Goal: Find specific page/section: Find specific page/section

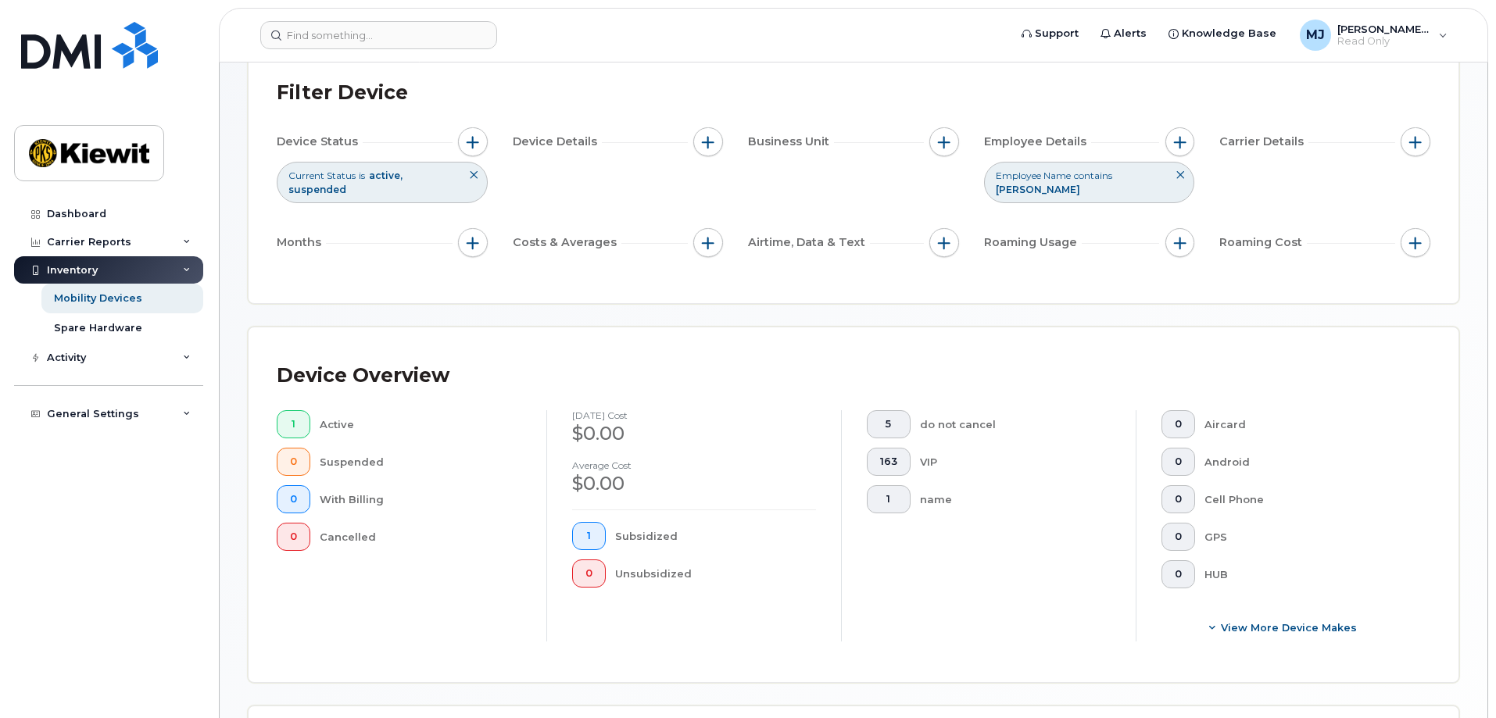
scroll to position [129, 0]
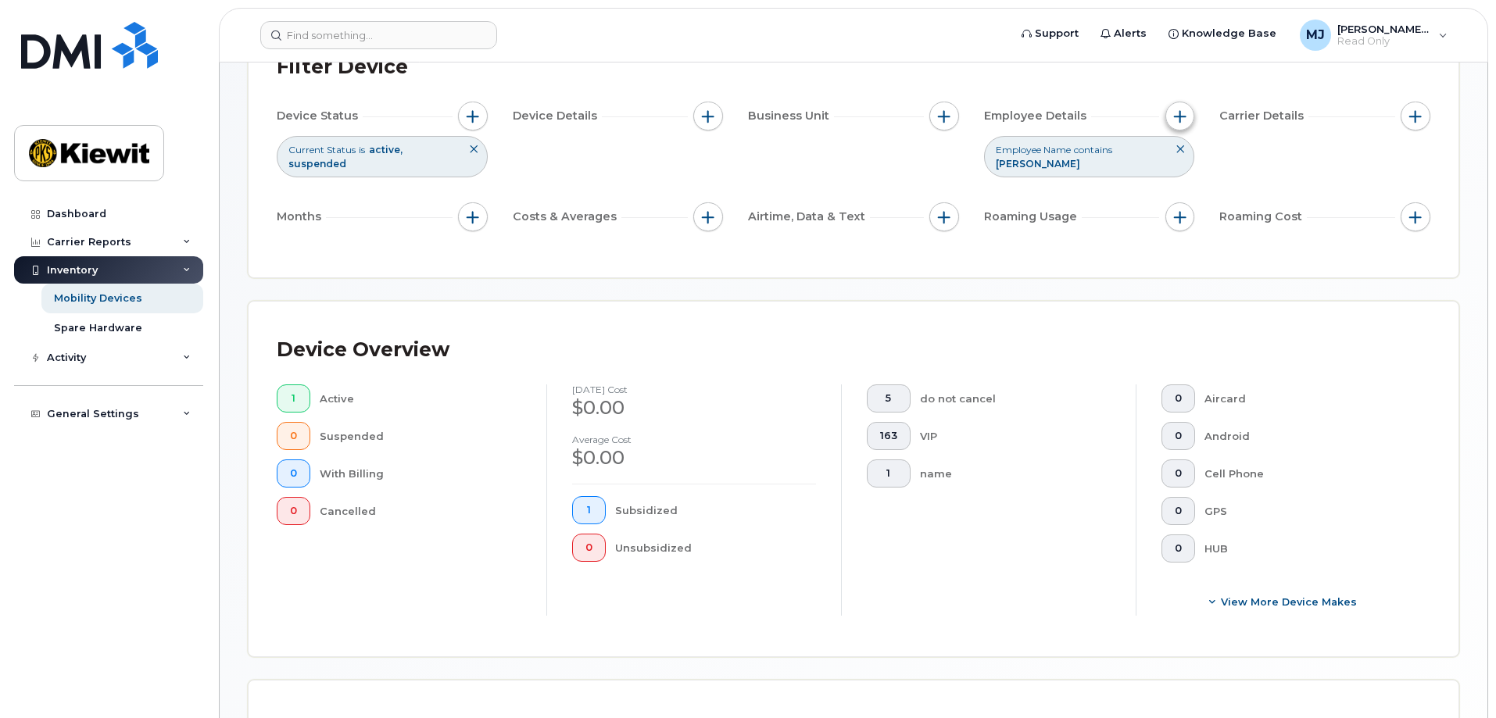
click at [1173, 109] on button "button" at bounding box center [1180, 117] width 30 height 30
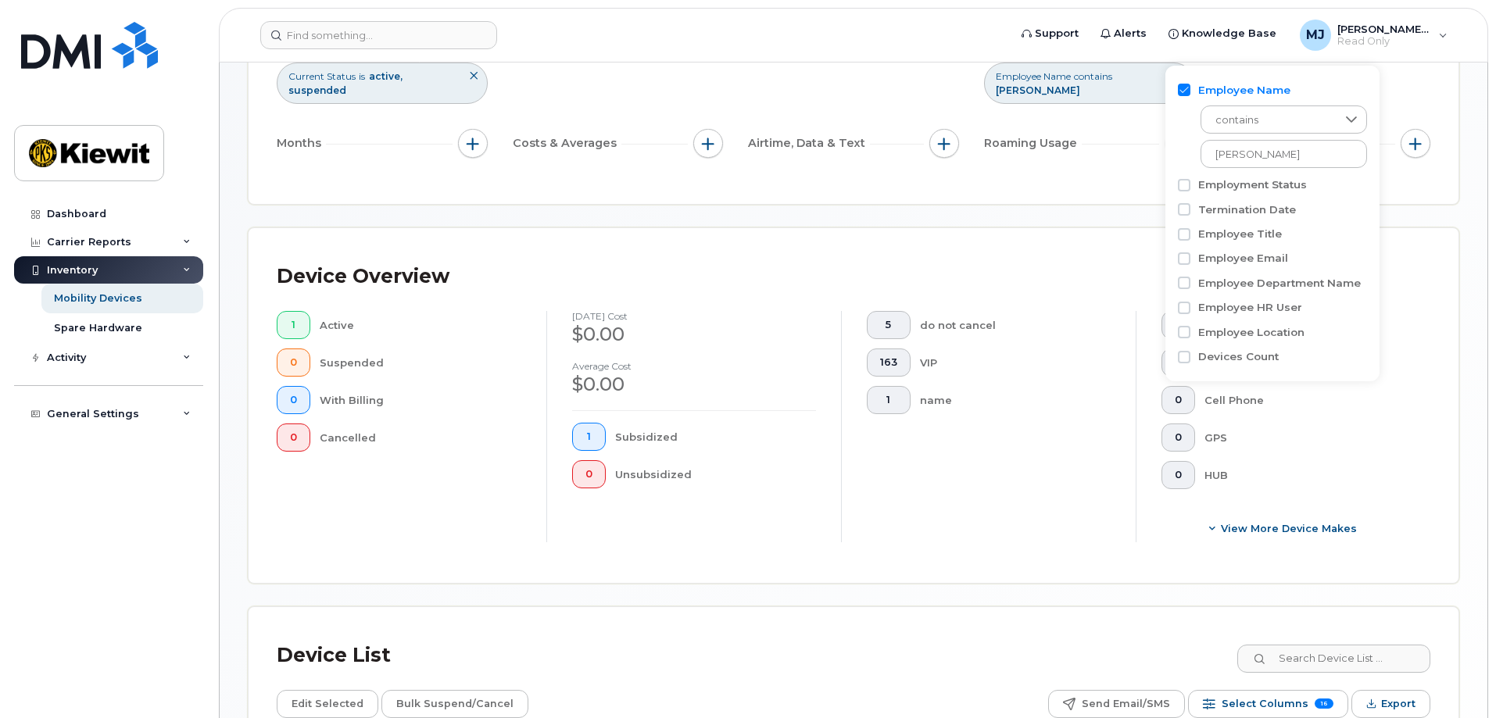
scroll to position [285, 0]
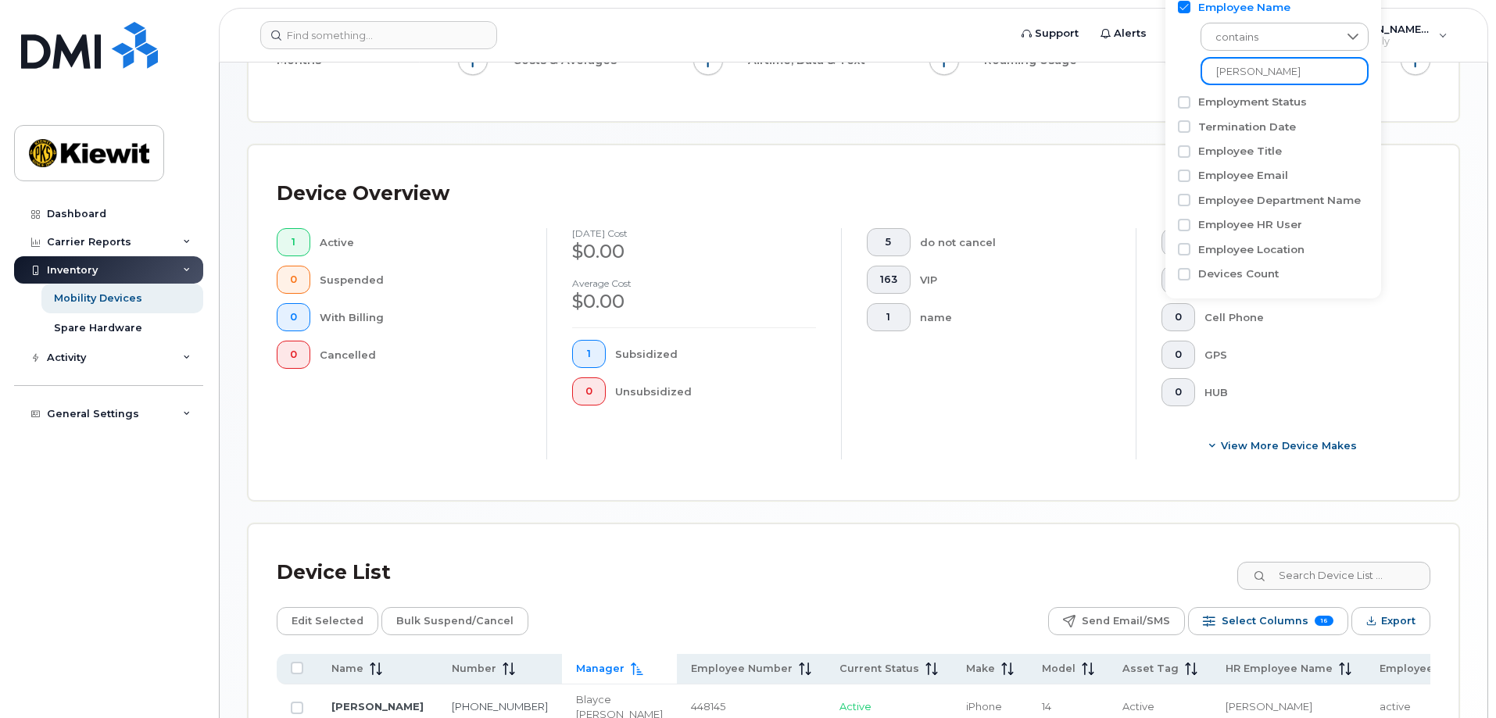
drag, startPoint x: 1296, startPoint y: 75, endPoint x: 1193, endPoint y: 73, distance: 103.2
click at [1193, 73] on div "contains james gholson" at bounding box center [1273, 50] width 191 height 70
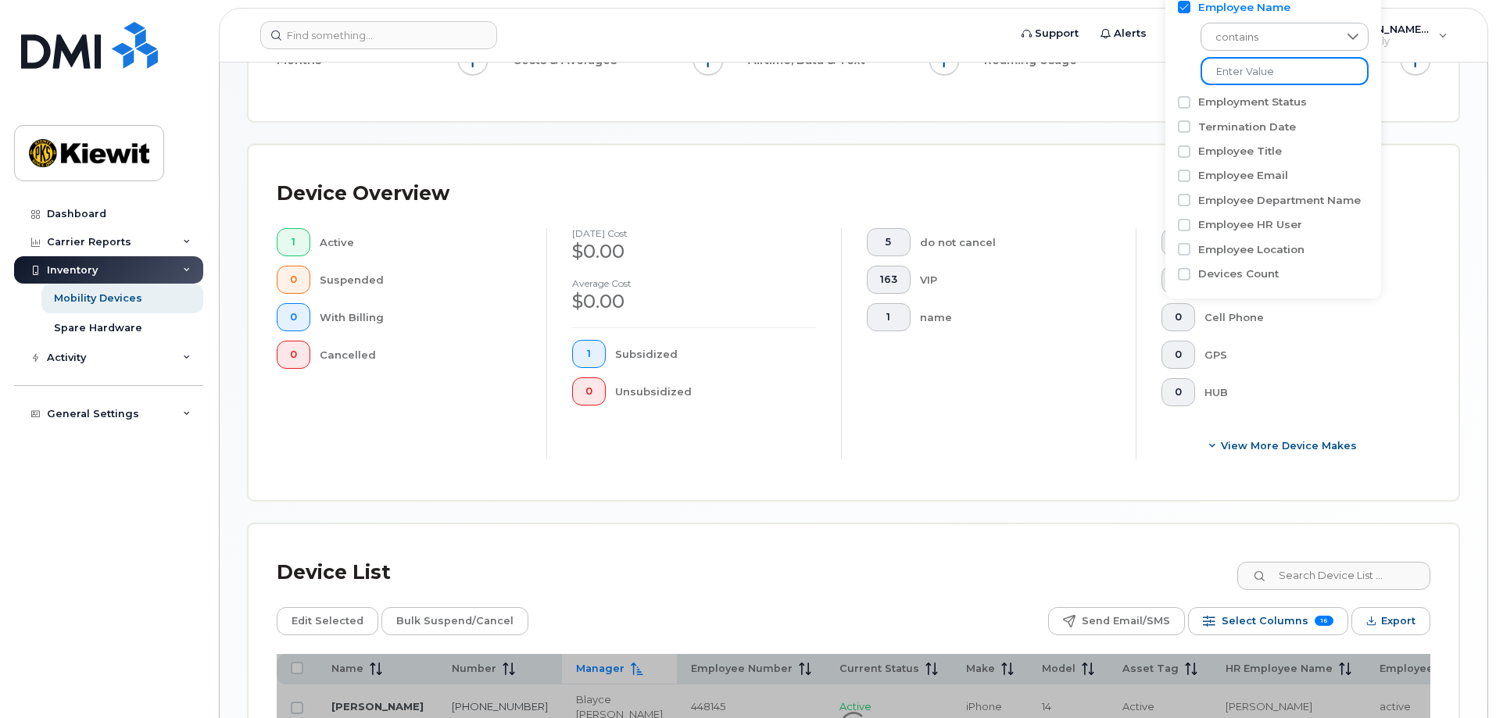
click at [1241, 81] on input at bounding box center [1285, 71] width 168 height 28
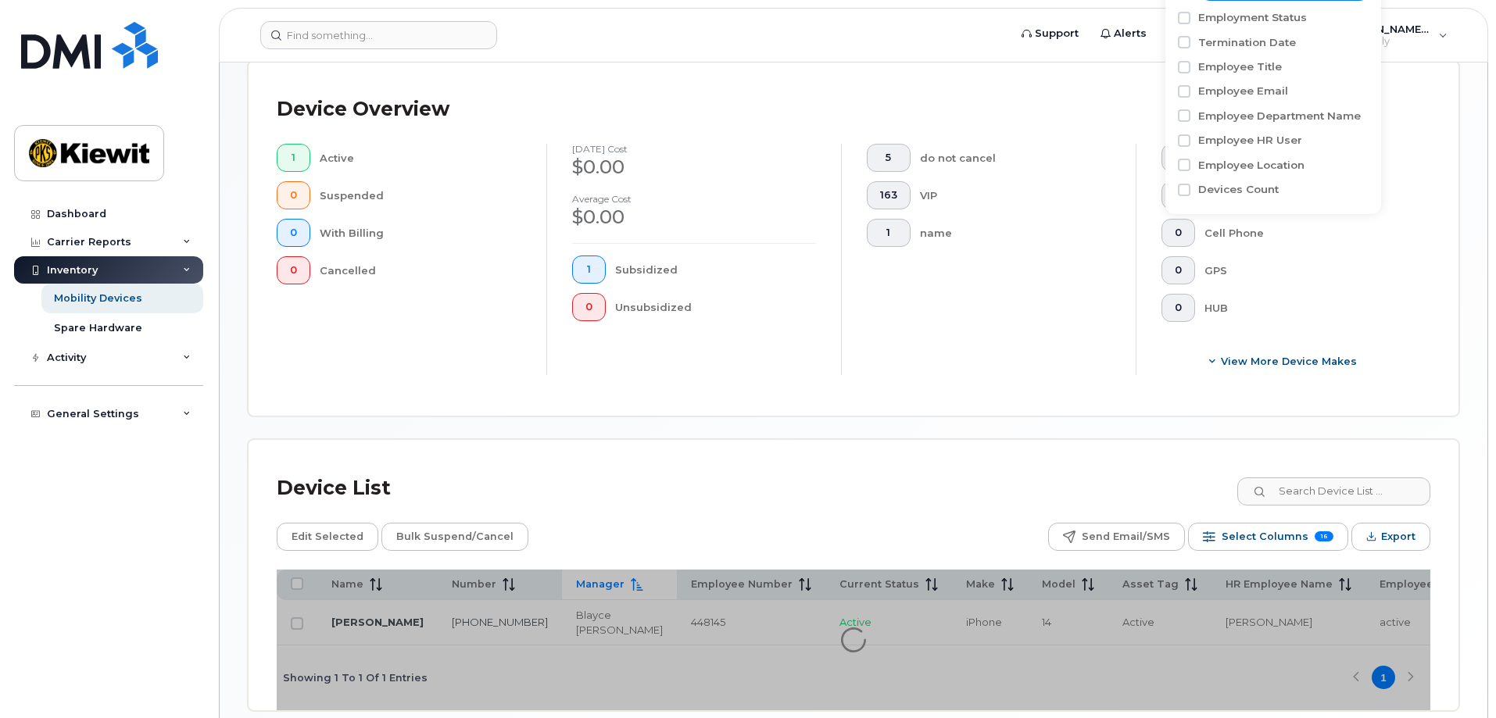
scroll to position [446, 0]
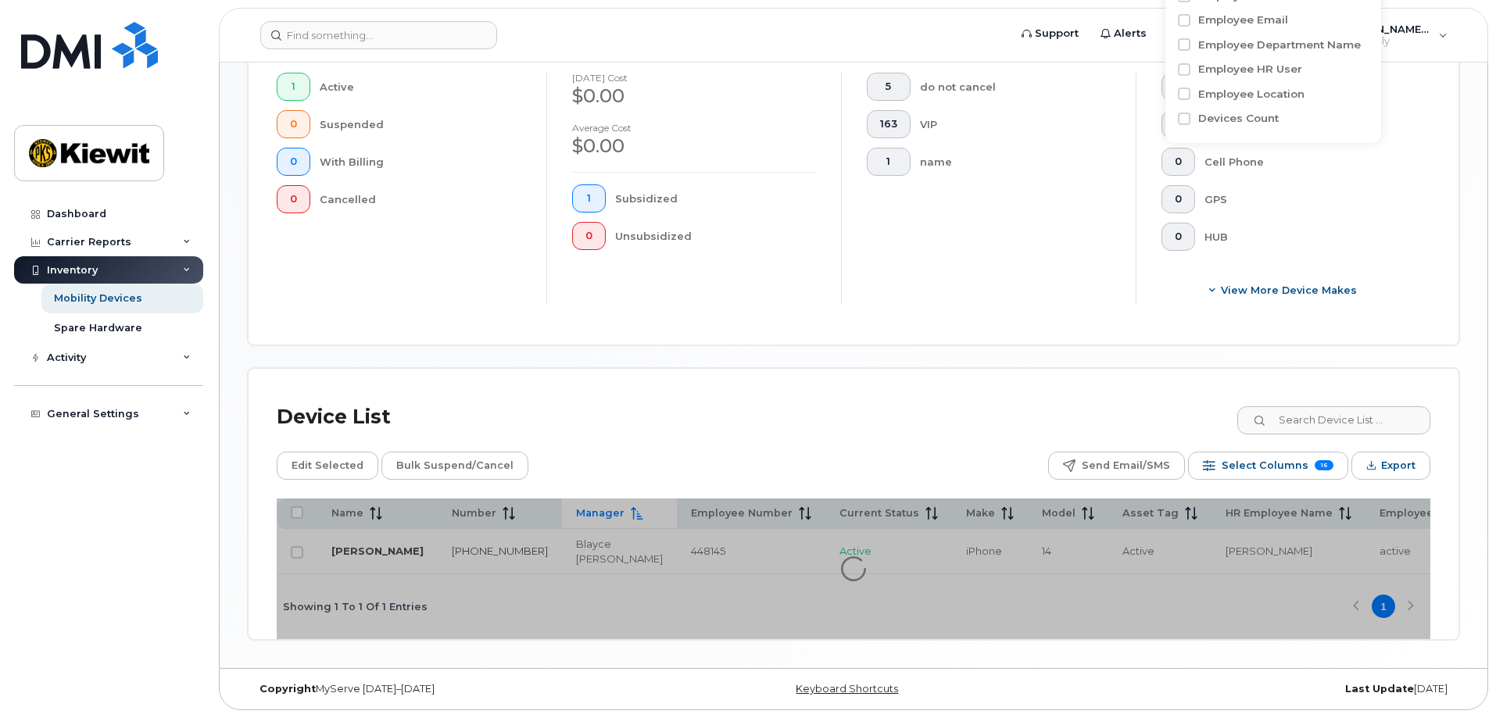
type input "shannon norm"
click at [1040, 570] on div at bounding box center [854, 569] width 1154 height 141
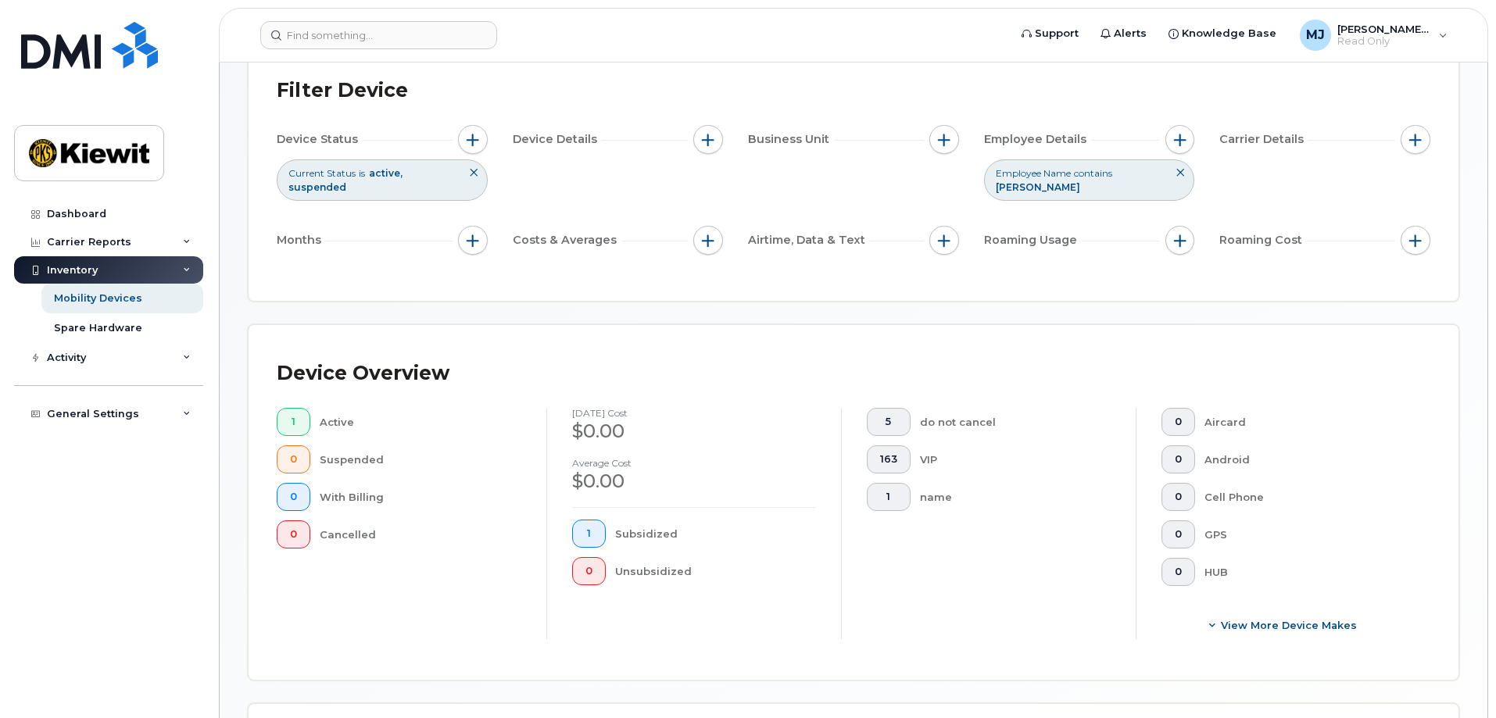
scroll to position [133, 0]
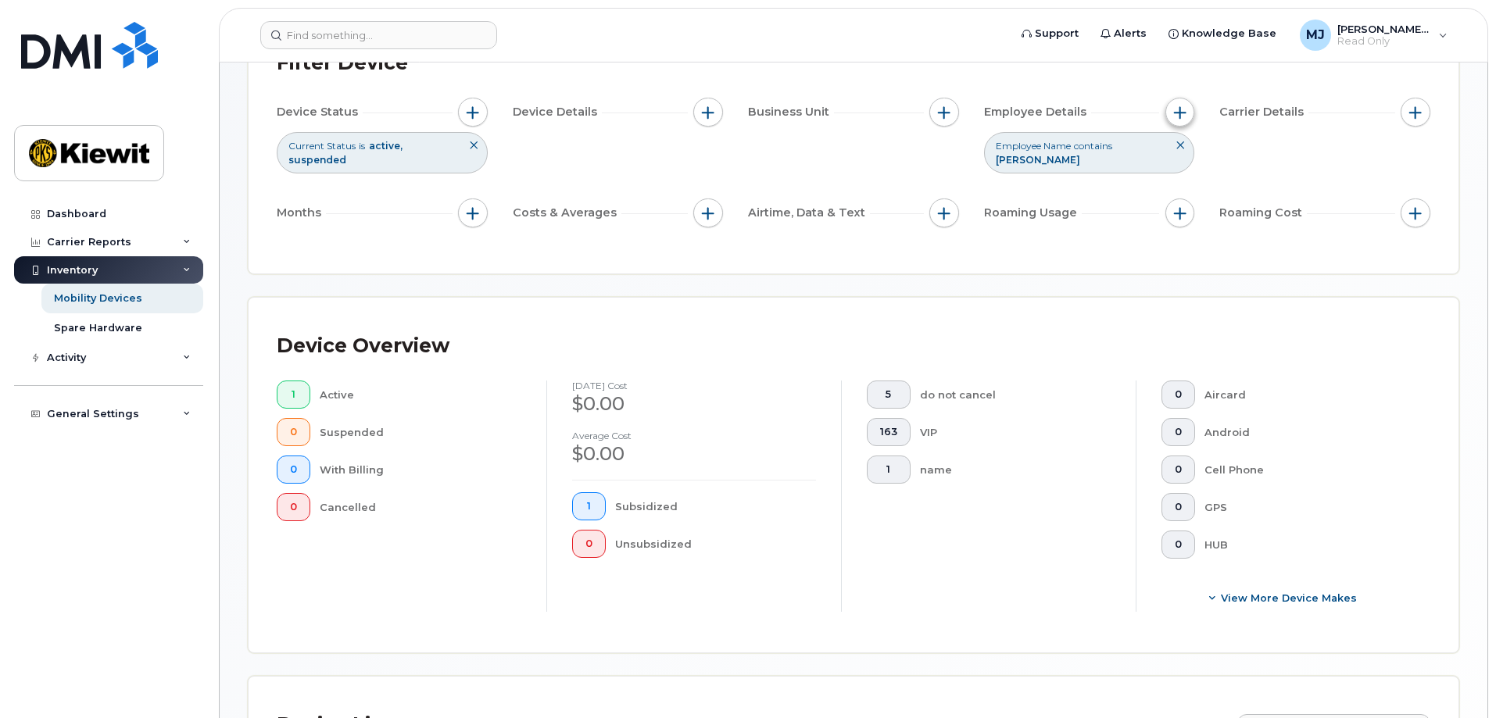
click at [1174, 107] on span "button" at bounding box center [1180, 112] width 13 height 13
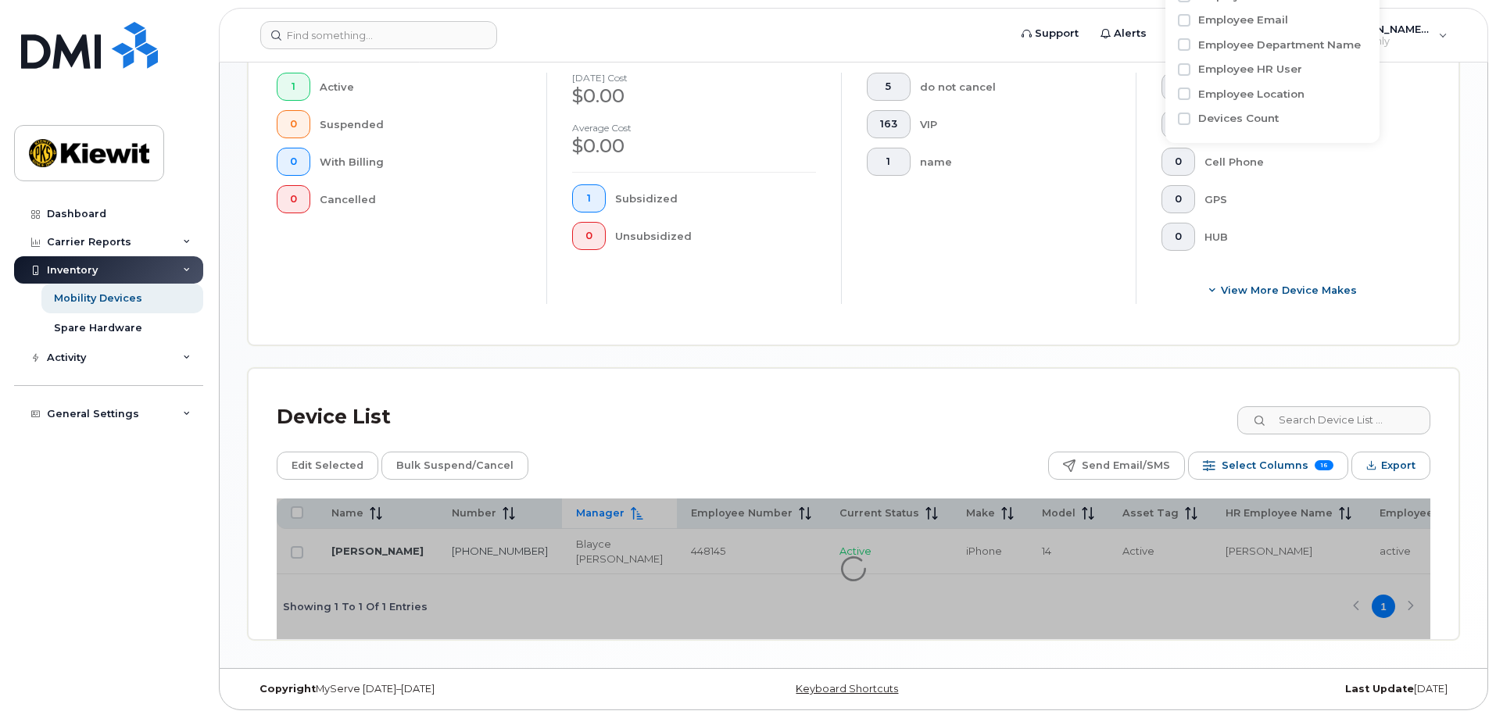
scroll to position [367, 0]
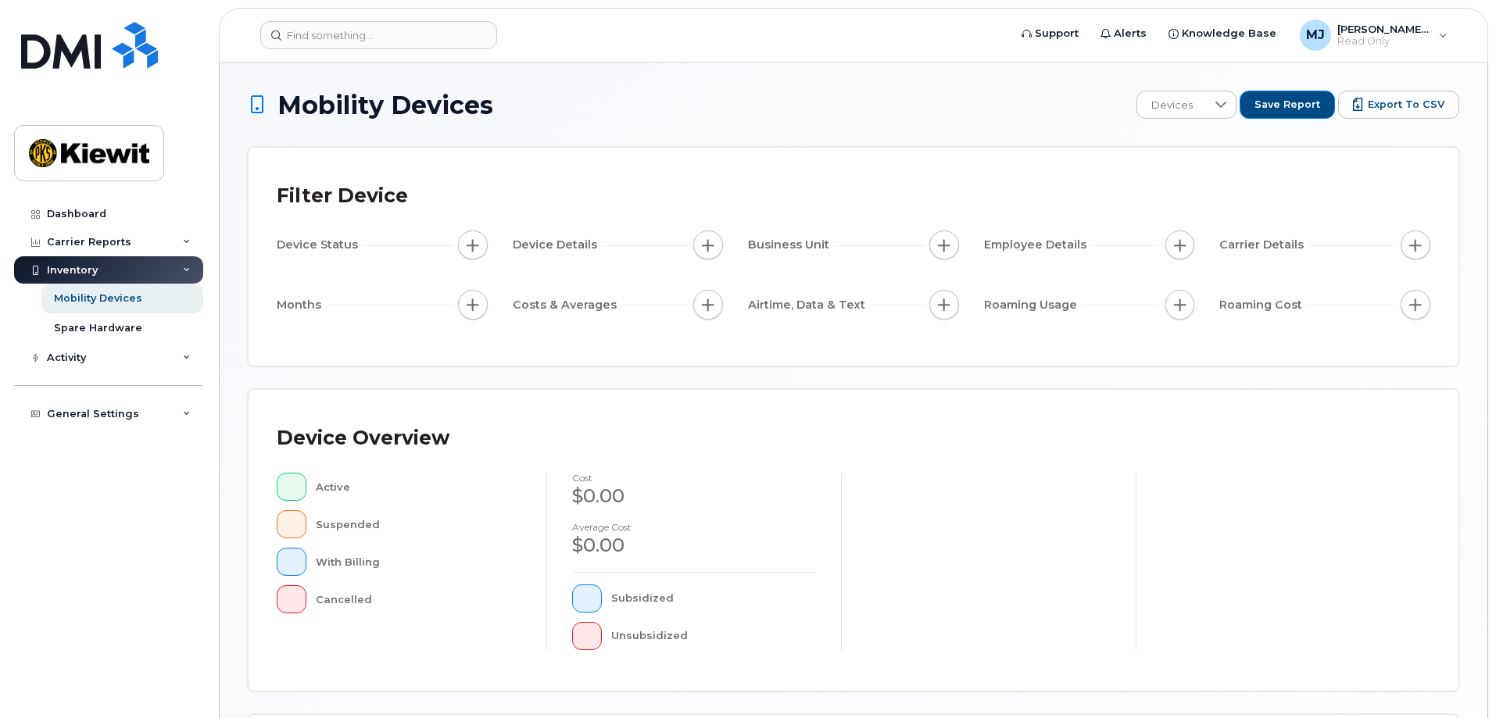
scroll to position [313, 0]
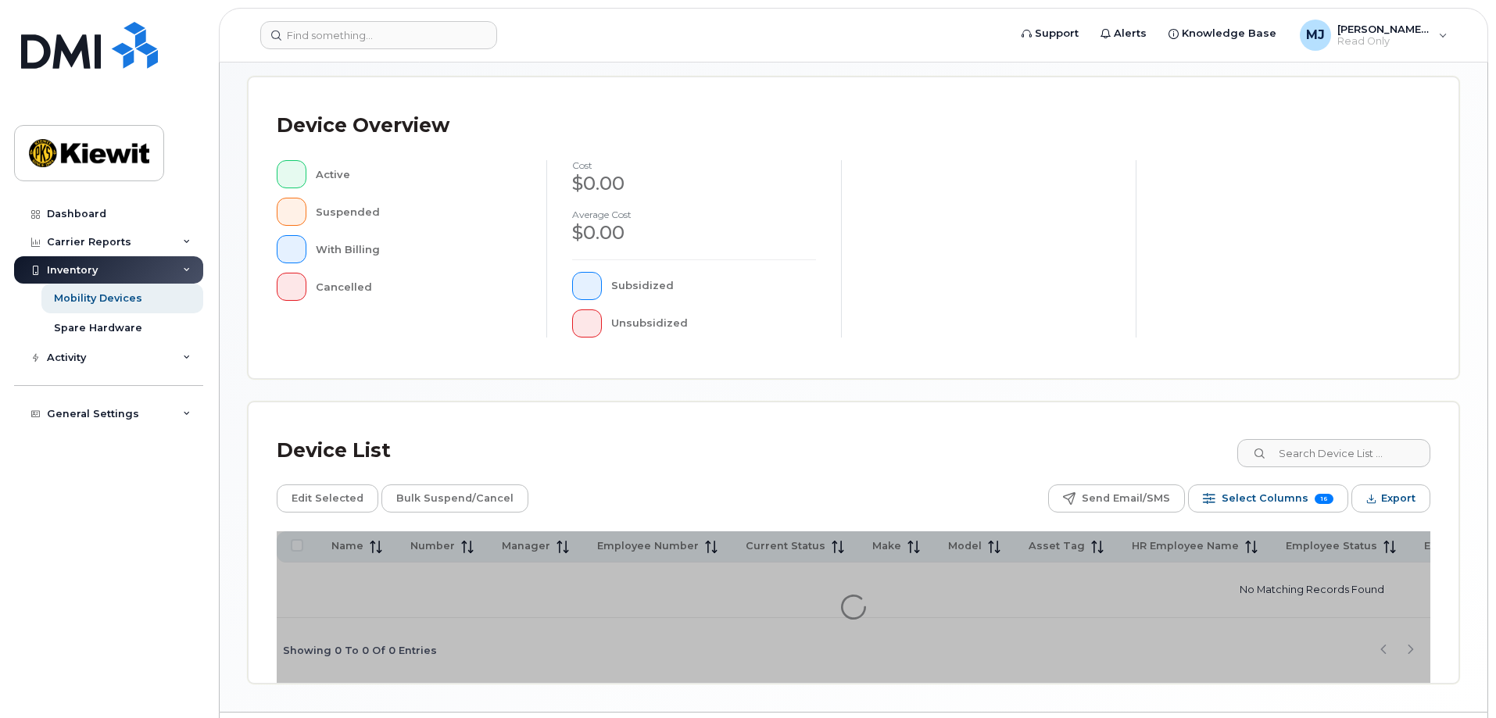
scroll to position [340, 0]
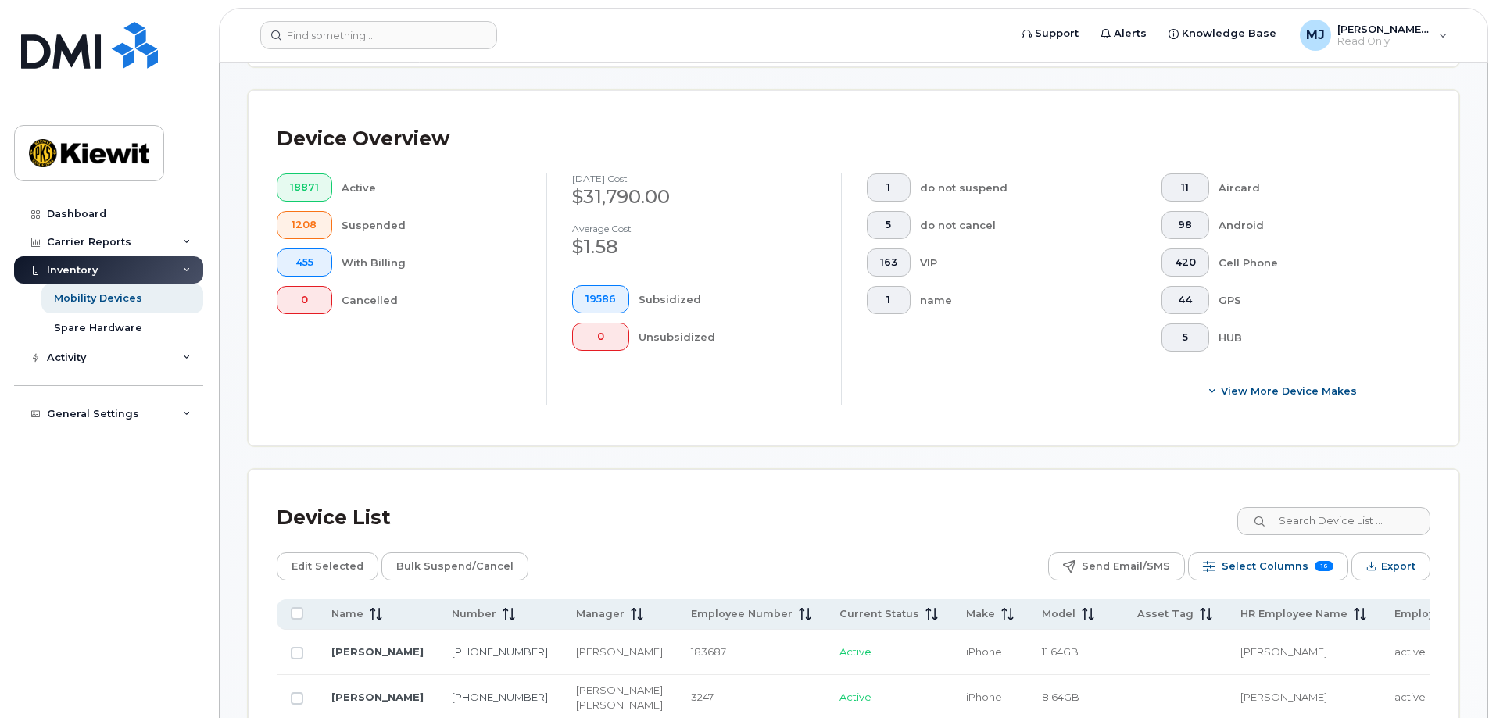
click at [84, 509] on div "Dashboard Carrier Reports Monthly Billing Data Daily Data Pooling Average Costi…" at bounding box center [110, 447] width 193 height 495
